Goal: Task Accomplishment & Management: Understand process/instructions

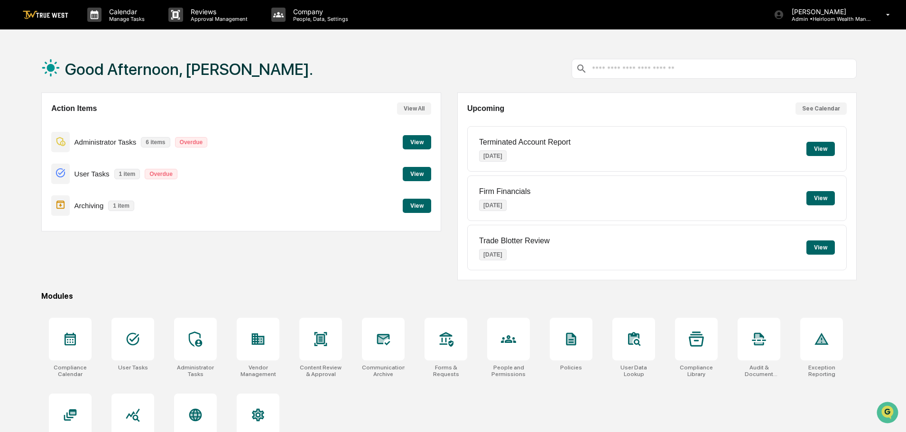
click at [420, 174] on button "View" at bounding box center [417, 174] width 28 height 14
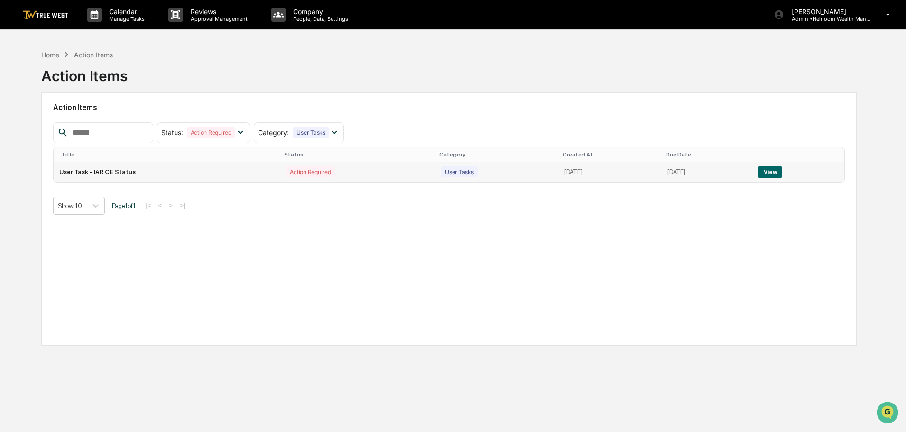
click at [777, 173] on button "View" at bounding box center [770, 172] width 24 height 12
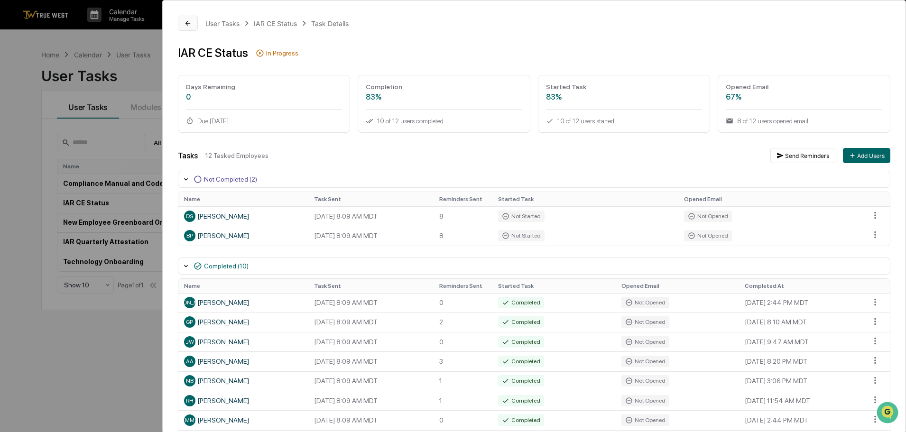
click at [186, 21] on icon at bounding box center [188, 23] width 8 height 8
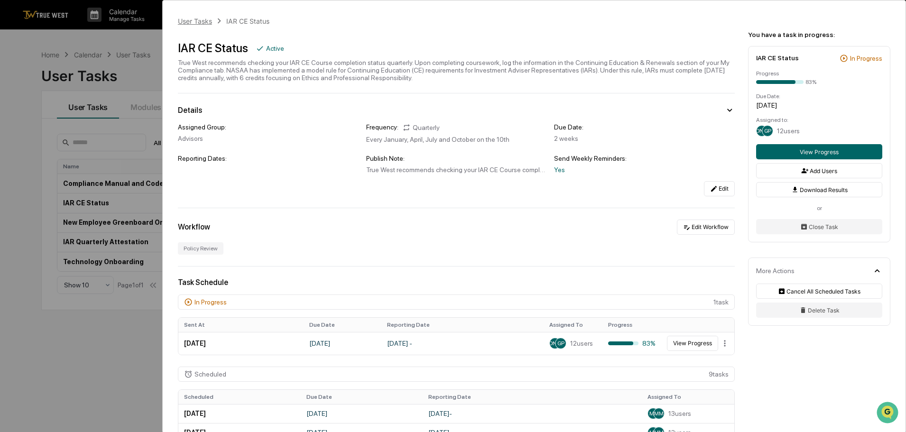
click at [203, 20] on div "User Tasks" at bounding box center [195, 21] width 34 height 8
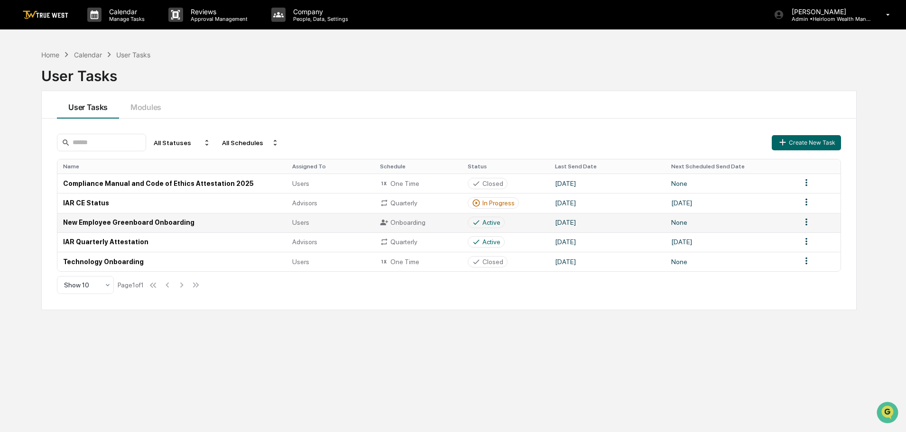
click at [168, 221] on td "New Employee Greenboard Onboarding" at bounding box center [171, 222] width 229 height 19
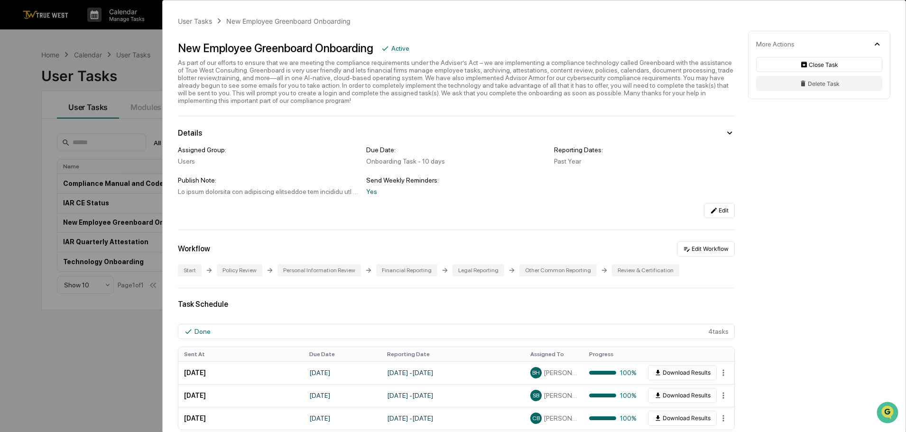
click at [131, 31] on div "User Tasks New Employee Greenboard Onboarding New Employee Greenboard Onboardin…" at bounding box center [453, 216] width 906 height 432
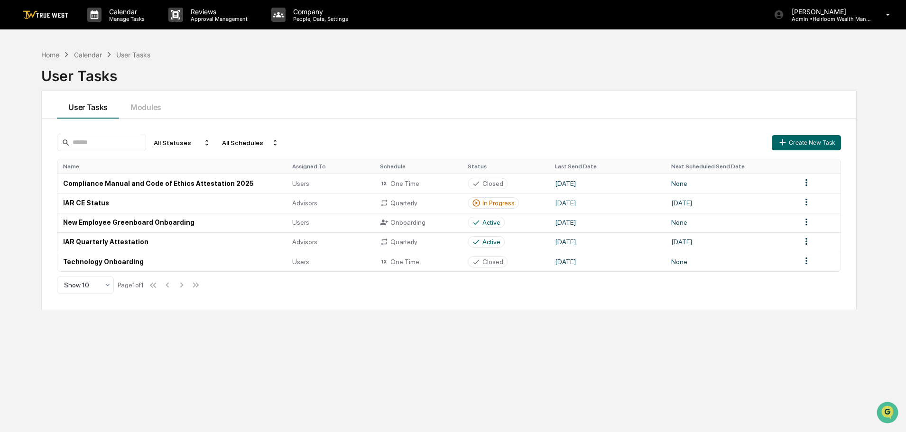
click at [45, 17] on img at bounding box center [46, 14] width 46 height 9
